Goal: Information Seeking & Learning: Learn about a topic

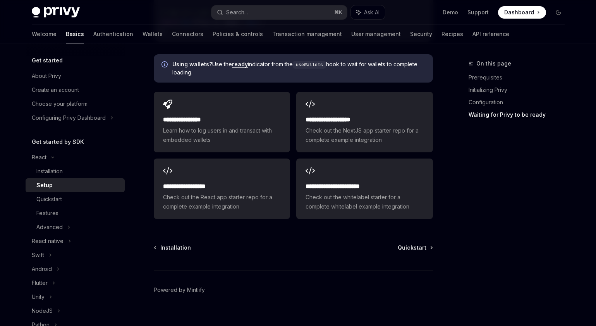
scroll to position [1004, 0]
click at [296, 246] on div "Installation Quickstart Powered by Mintlify" at bounding box center [293, 290] width 279 height 93
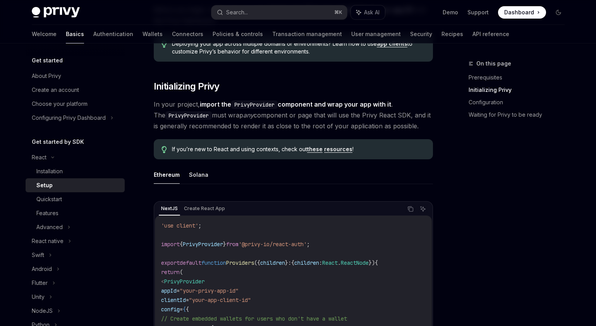
scroll to position [0, 0]
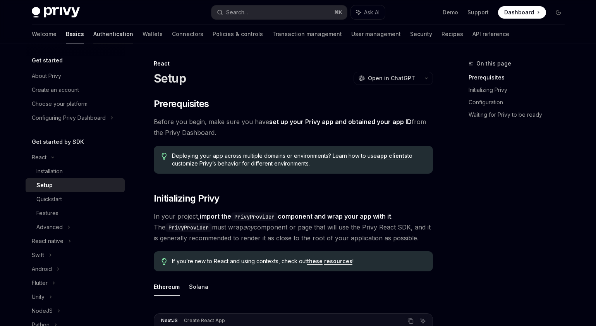
click at [93, 36] on link "Authentication" at bounding box center [113, 34] width 40 height 19
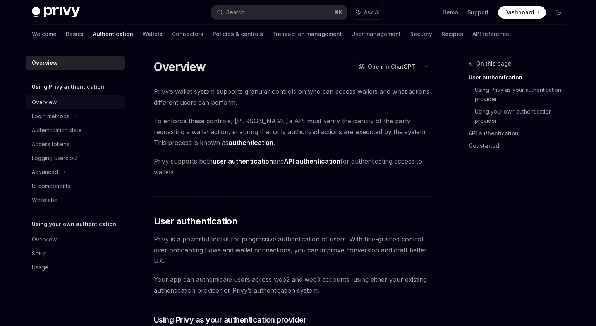
click at [72, 98] on div "Overview" at bounding box center [76, 102] width 88 height 9
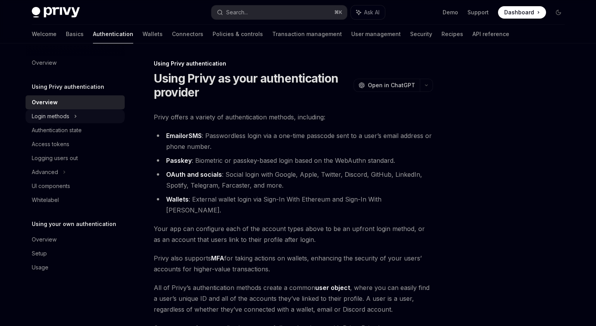
click at [72, 114] on div "Login methods" at bounding box center [75, 116] width 99 height 14
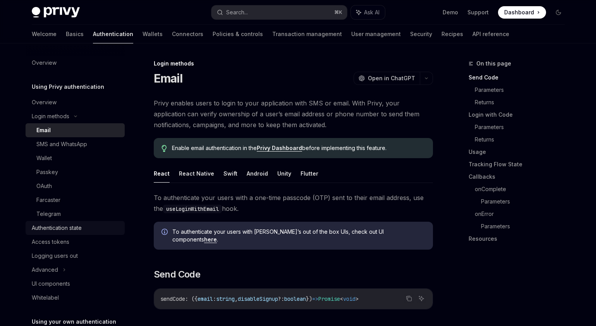
click at [62, 223] on div "Authentication state" at bounding box center [57, 227] width 50 height 9
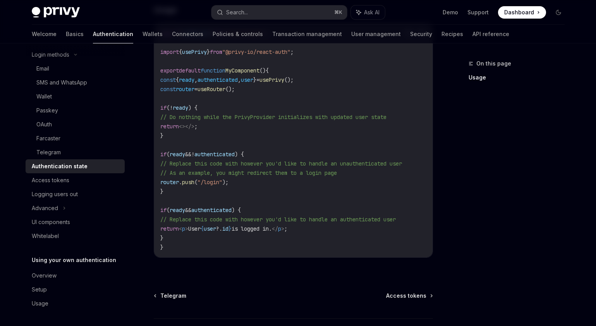
scroll to position [333, 0]
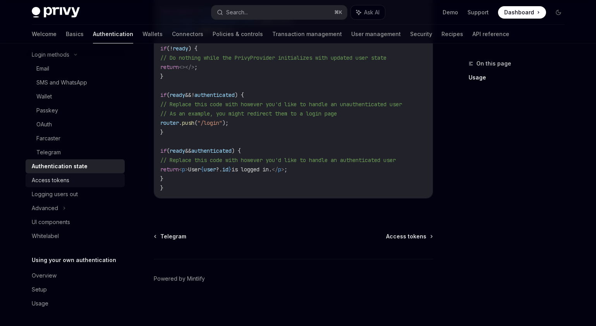
click at [82, 180] on div "Access tokens" at bounding box center [76, 179] width 88 height 9
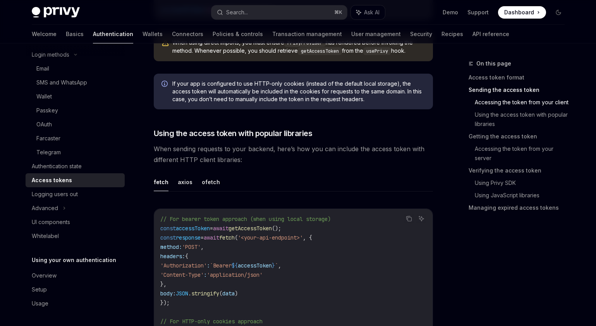
scroll to position [580, 0]
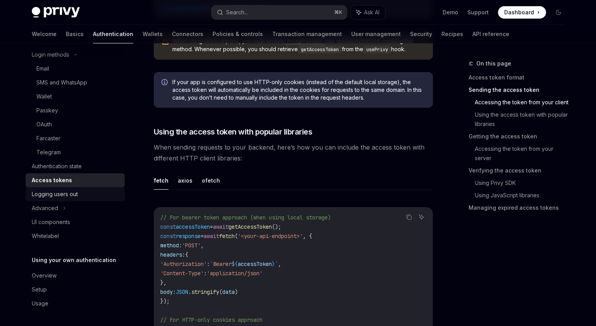
click at [75, 195] on div "Logging users out" at bounding box center [55, 193] width 46 height 9
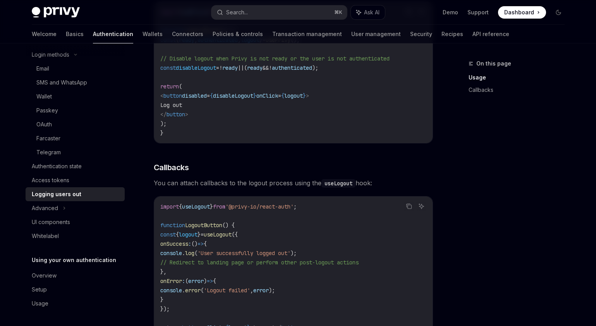
scroll to position [383, 0]
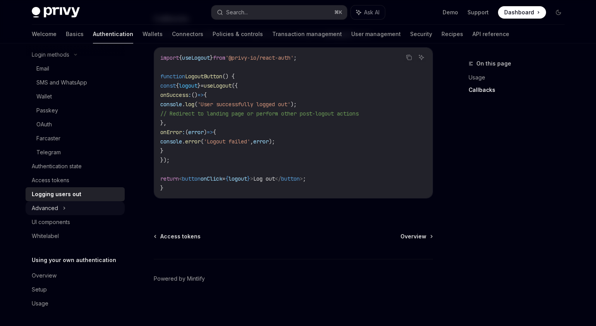
click at [91, 208] on div "Advanced" at bounding box center [75, 208] width 99 height 14
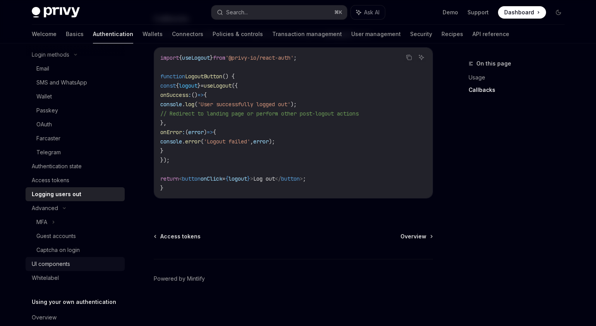
click at [83, 261] on div "UI components" at bounding box center [76, 263] width 88 height 9
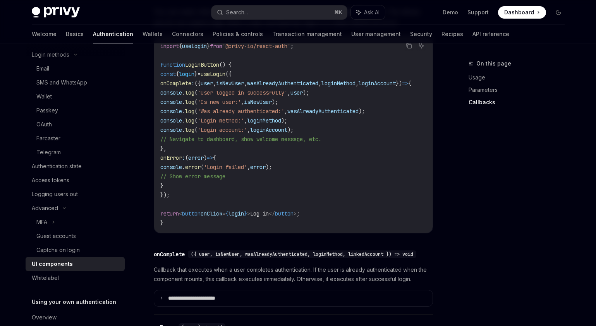
scroll to position [974, 0]
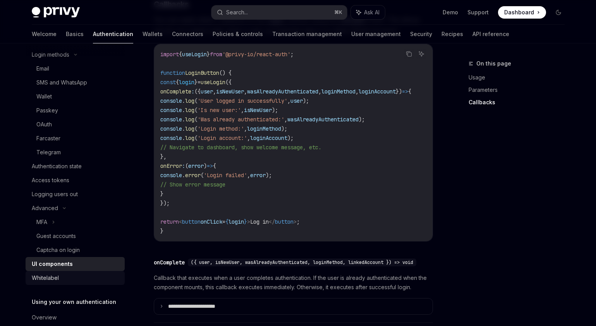
click at [58, 274] on div "Whitelabel" at bounding box center [76, 277] width 88 height 9
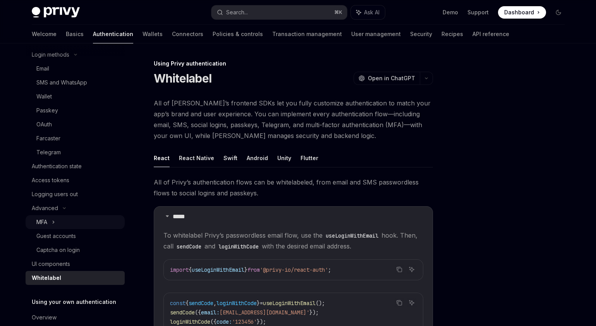
scroll to position [103, 0]
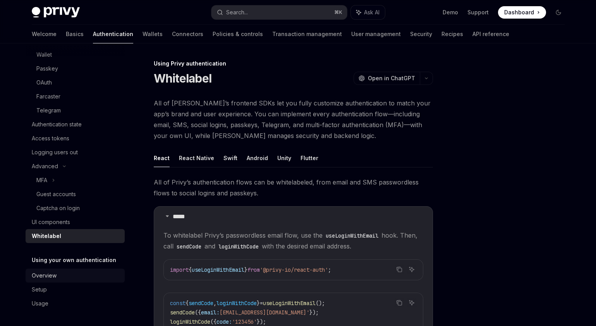
click at [61, 273] on div "Overview" at bounding box center [76, 275] width 88 height 9
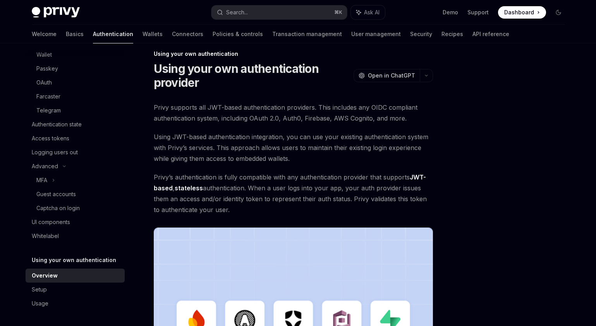
scroll to position [8, 0]
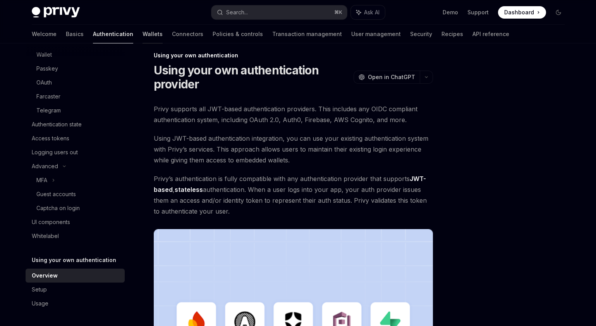
click at [143, 38] on link "Wallets" at bounding box center [153, 34] width 20 height 19
type textarea "*"
